Goal: Check status: Check status

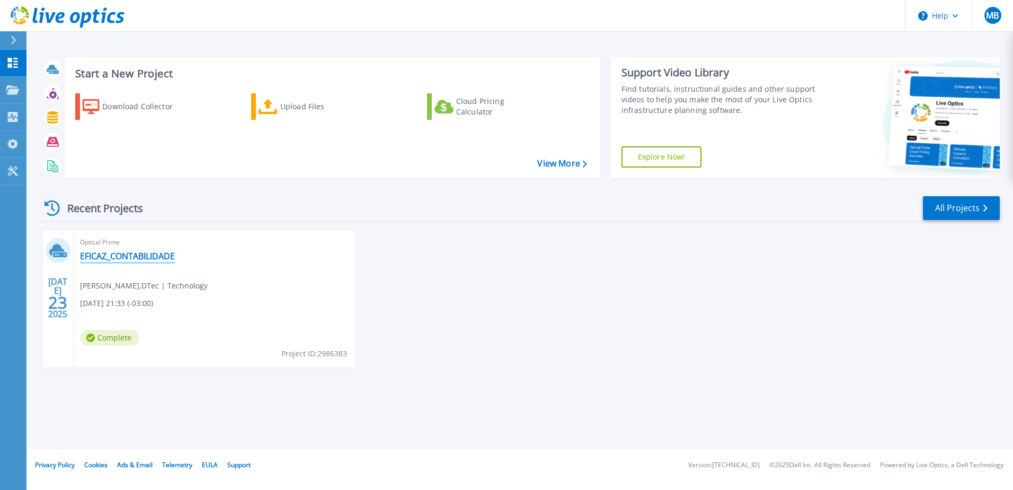
click at [137, 255] on link "EFICAZ_CONTABILIDADE" at bounding box center [127, 256] width 95 height 11
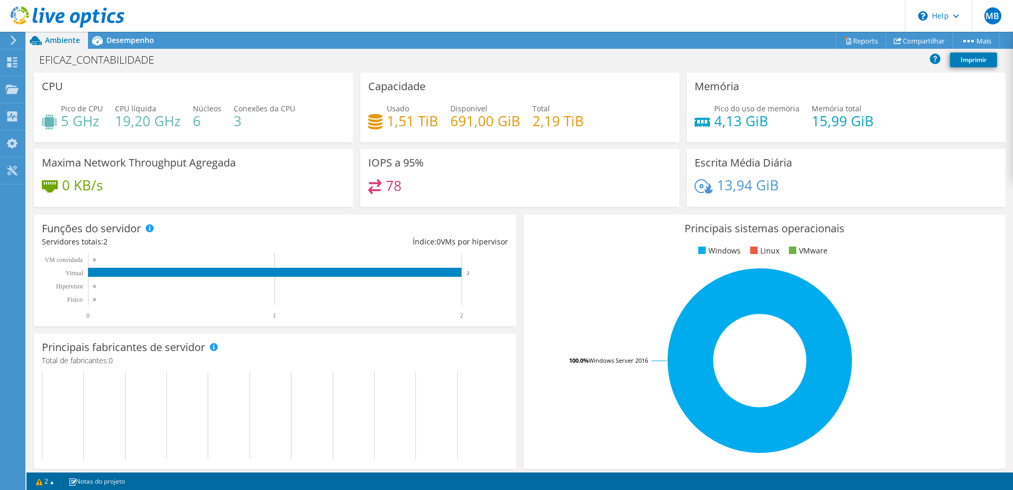
scroll to position [212, 0]
click at [355, 215] on div "Funções do servidor Servidores físicos representam servidores de metal nu que t…" at bounding box center [275, 270] width 482 height 111
